Goal: Navigation & Orientation: Find specific page/section

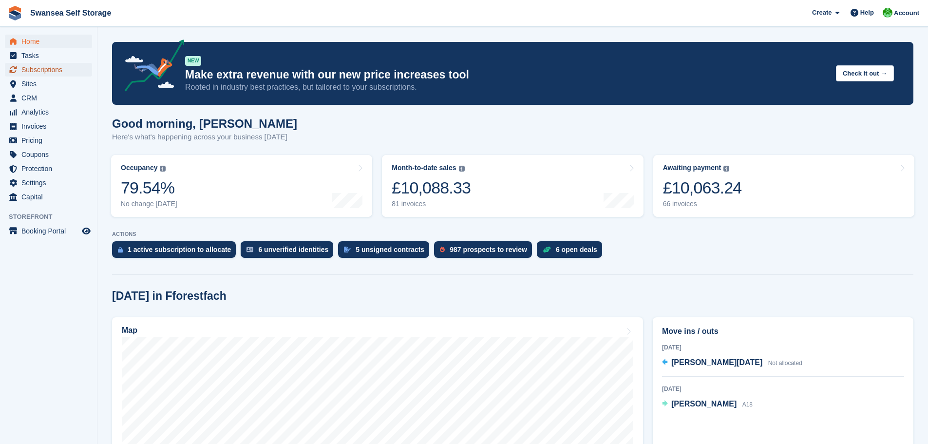
click at [49, 68] on span "Subscriptions" at bounding box center [50, 70] width 58 height 14
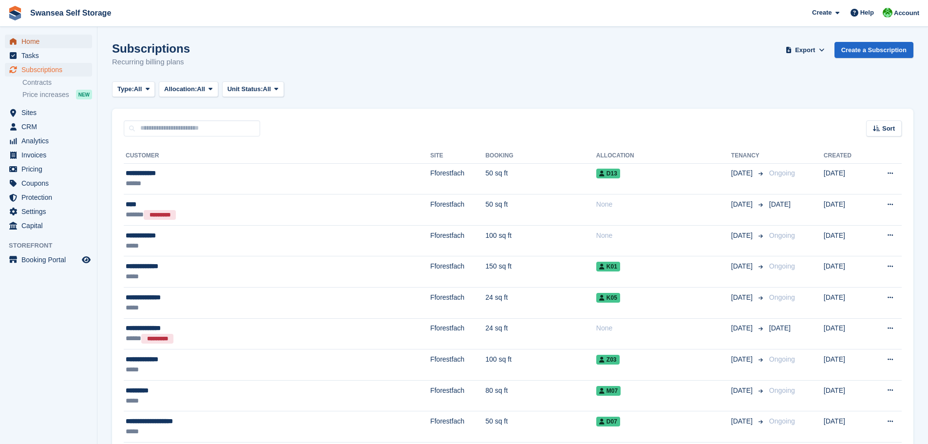
click at [27, 40] on span "Home" at bounding box center [50, 42] width 58 height 14
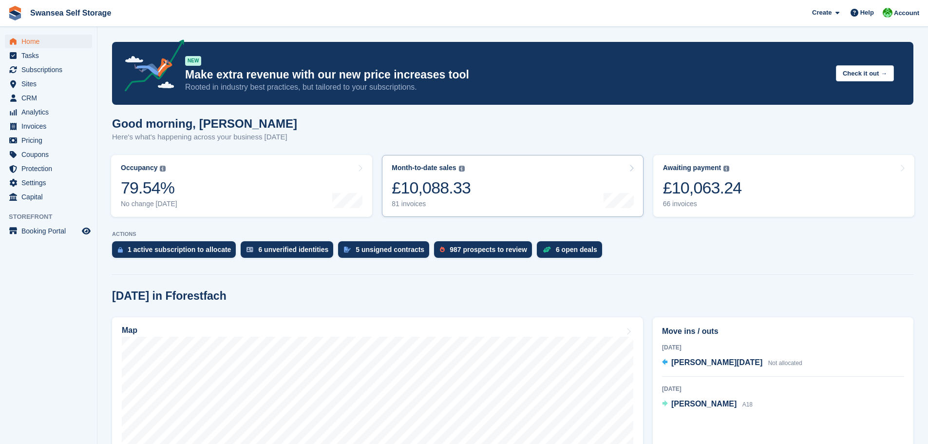
scroll to position [243, 0]
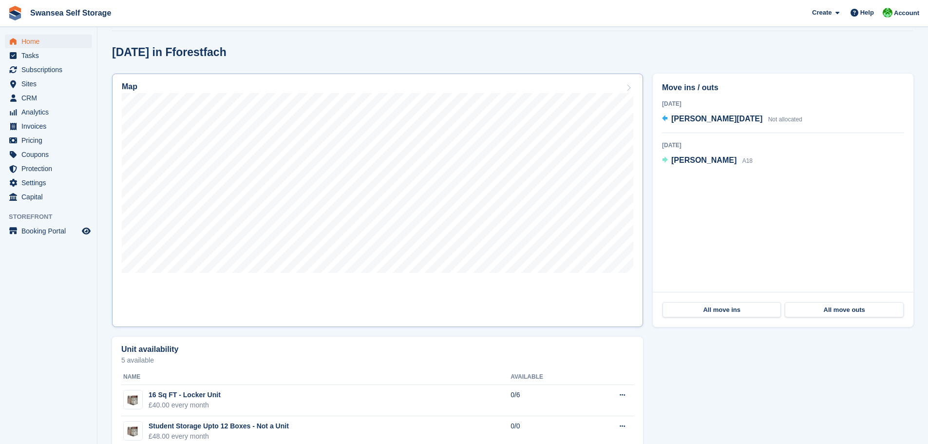
click at [400, 304] on link "Map" at bounding box center [377, 200] width 531 height 253
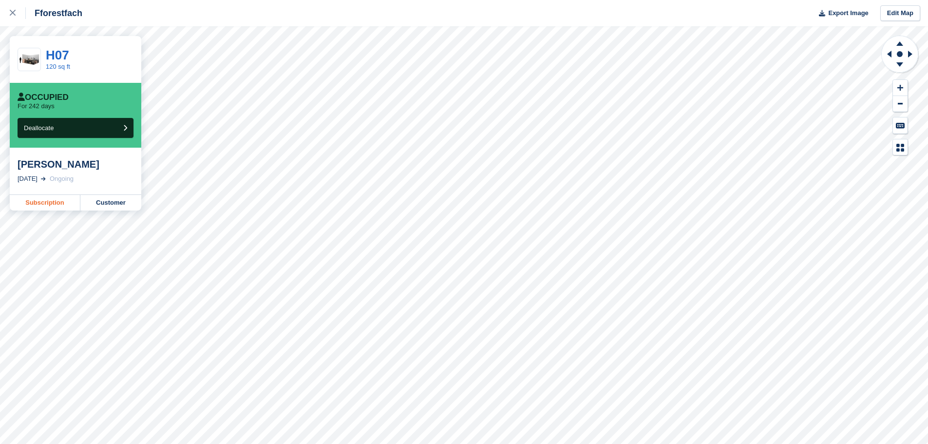
click at [42, 204] on link "Subscription" at bounding box center [45, 203] width 71 height 16
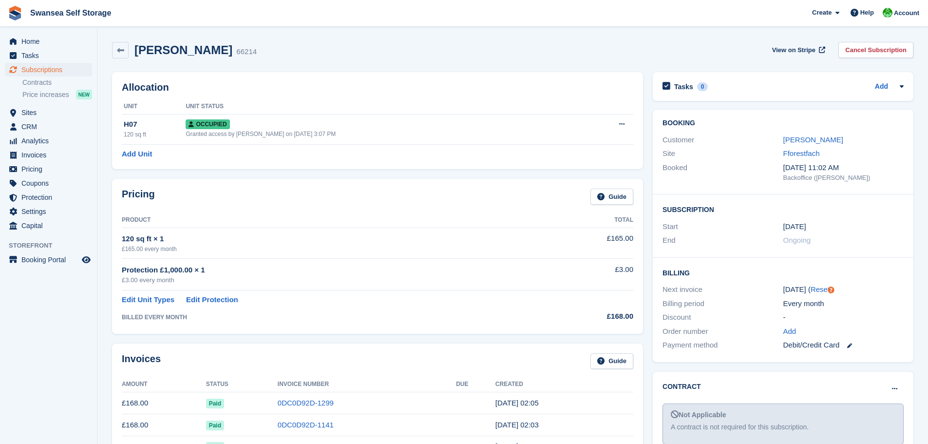
click at [453, 70] on div "Allocation Unit Unit Status H07 120 sq ft Occupied Granted access by Andrew Rob…" at bounding box center [377, 120] width 541 height 107
drag, startPoint x: 660, startPoint y: 44, endPoint x: 773, endPoint y: 2, distance: 120.5
click at [661, 43] on div "Stephen Shepherd 66214 View on Stripe Cancel Subscription" at bounding box center [512, 50] width 801 height 17
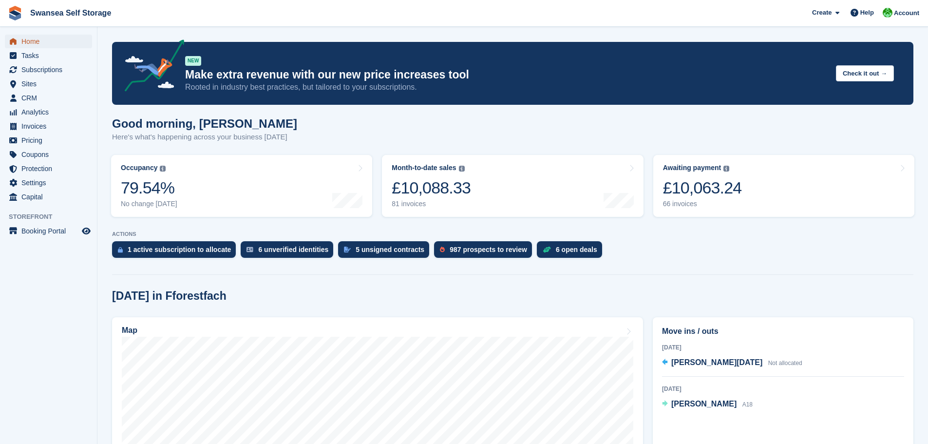
click at [40, 43] on span "Home" at bounding box center [50, 42] width 58 height 14
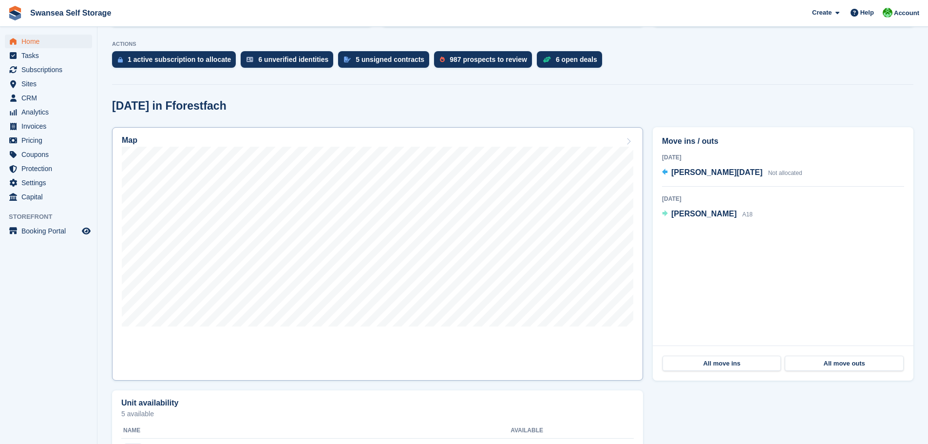
scroll to position [195, 0]
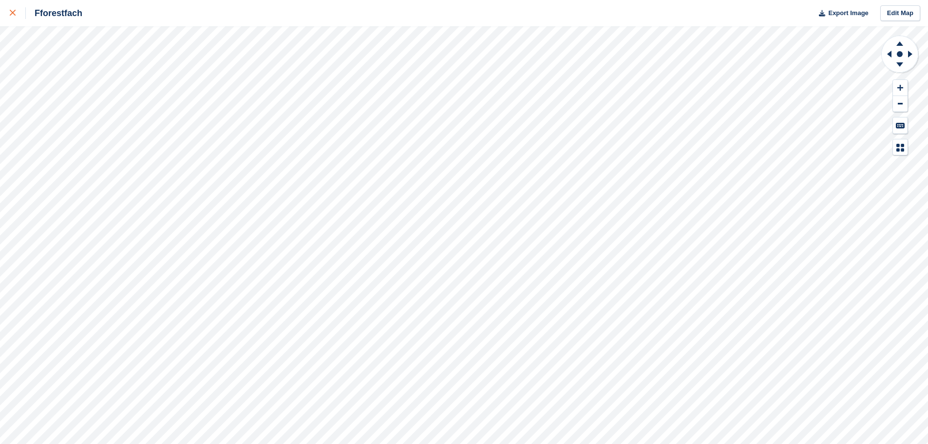
click at [11, 13] on icon at bounding box center [13, 13] width 6 height 6
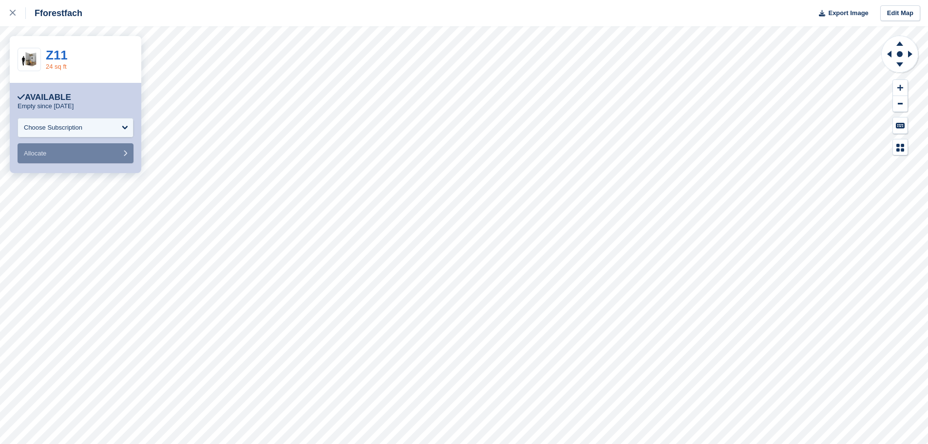
click at [52, 67] on link "24 sq ft" at bounding box center [56, 66] width 21 height 7
